Goal: Download file/media

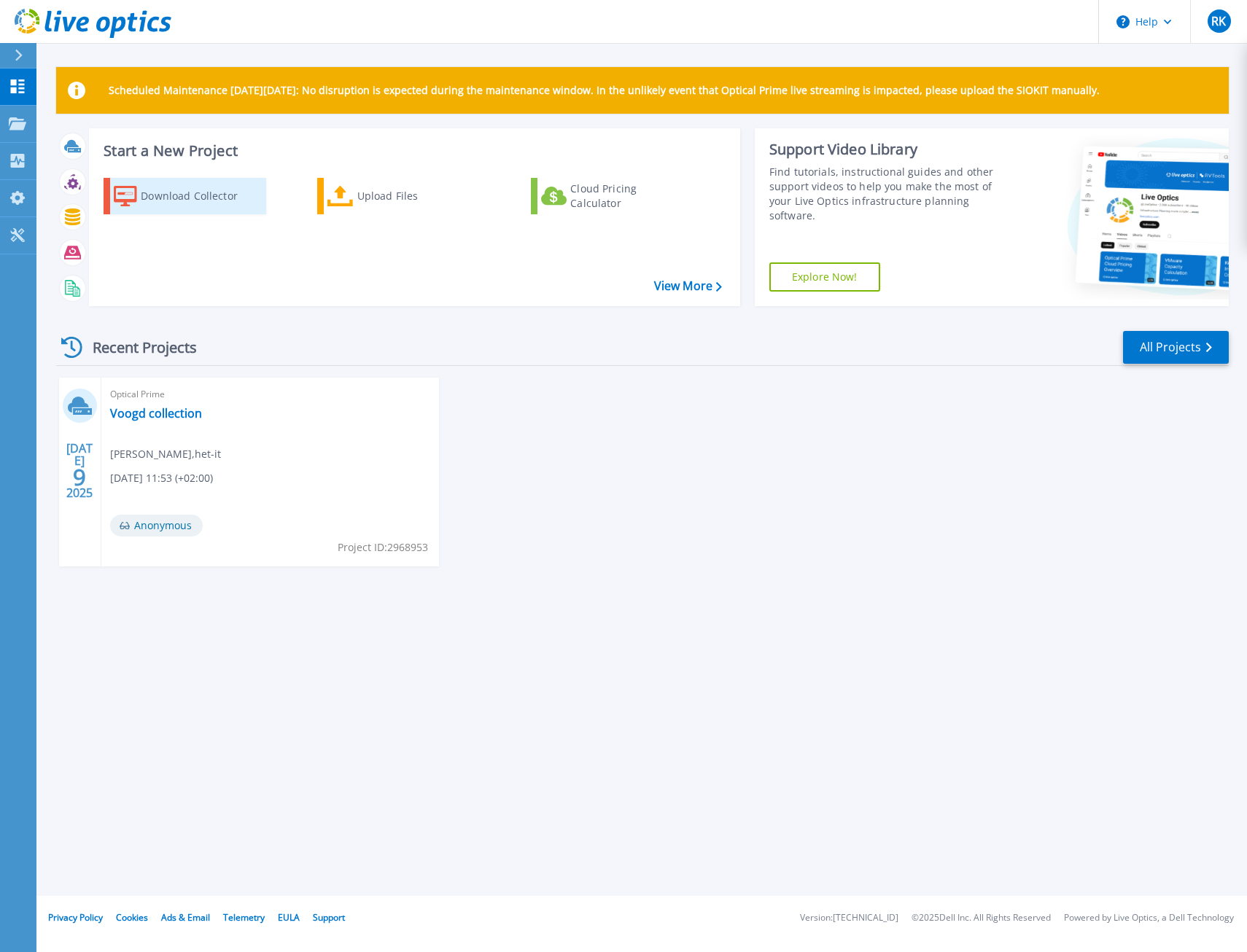
click at [216, 192] on div "Download Collector" at bounding box center [199, 196] width 117 height 29
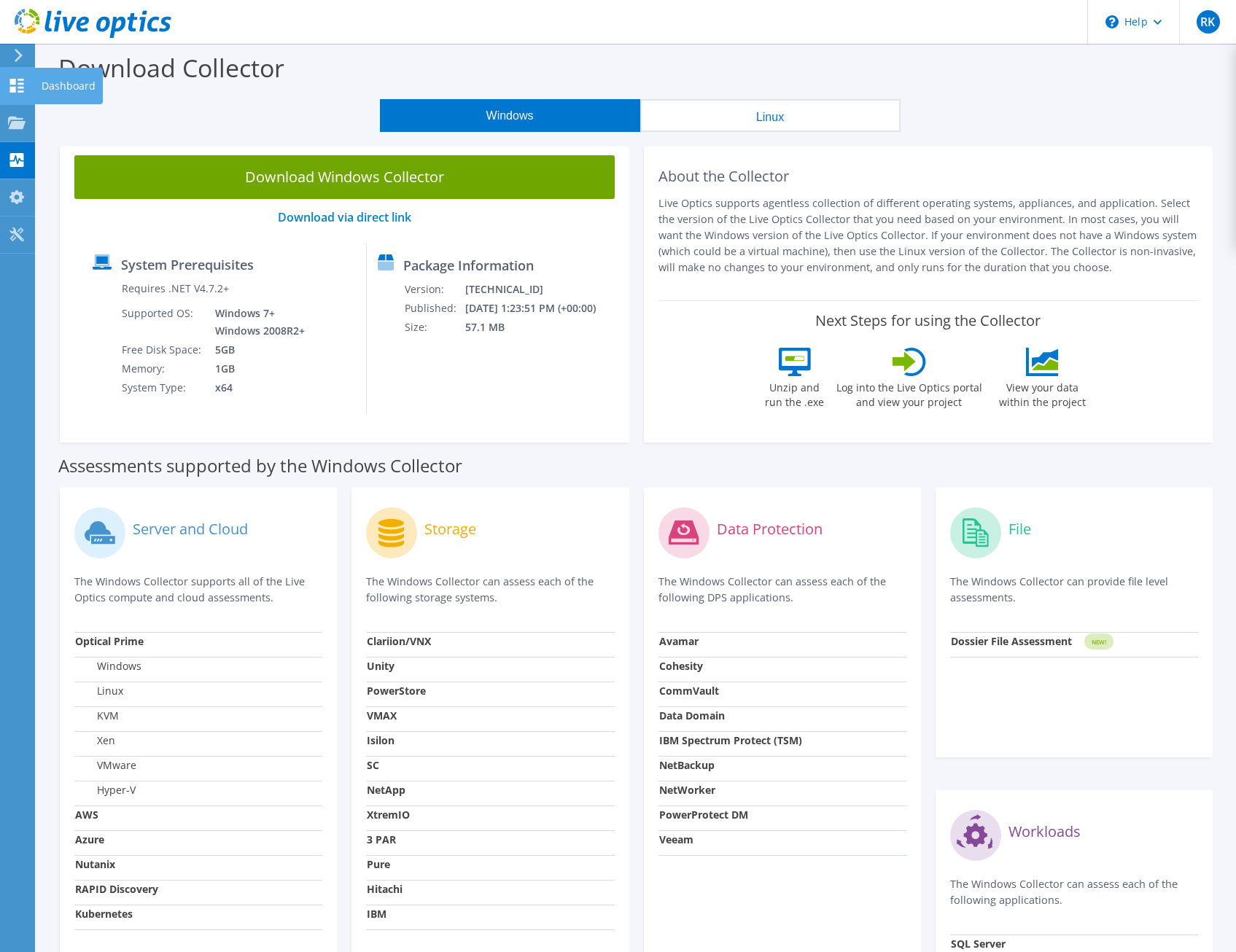
click at [13, 83] on use at bounding box center [17, 86] width 14 height 14
